Goal: Find specific page/section: Find specific page/section

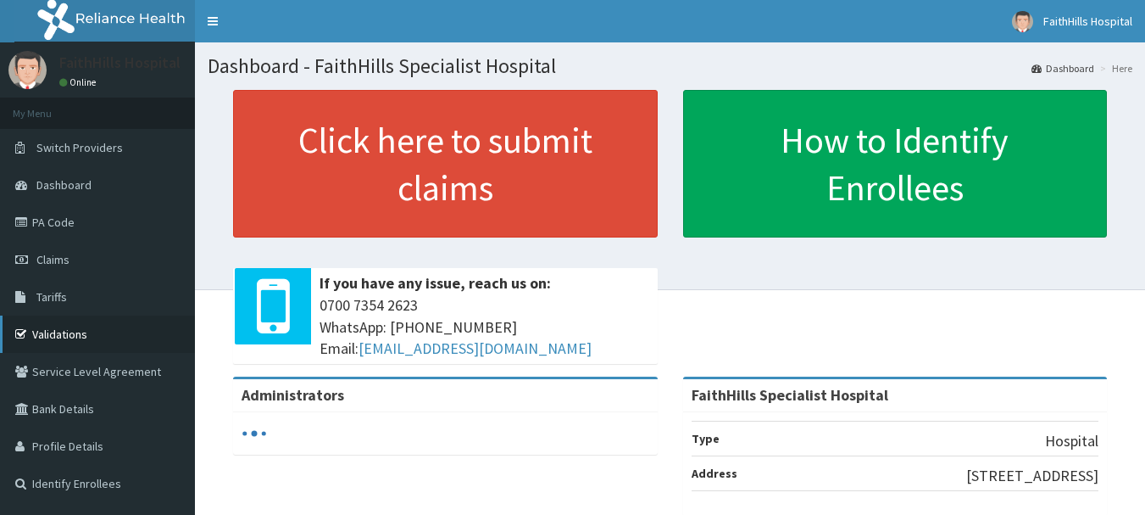
click at [44, 332] on link "Validations" at bounding box center [97, 333] width 195 height 37
click at [63, 340] on link "Validations" at bounding box center [97, 333] width 195 height 37
